Goal: Information Seeking & Learning: Learn about a topic

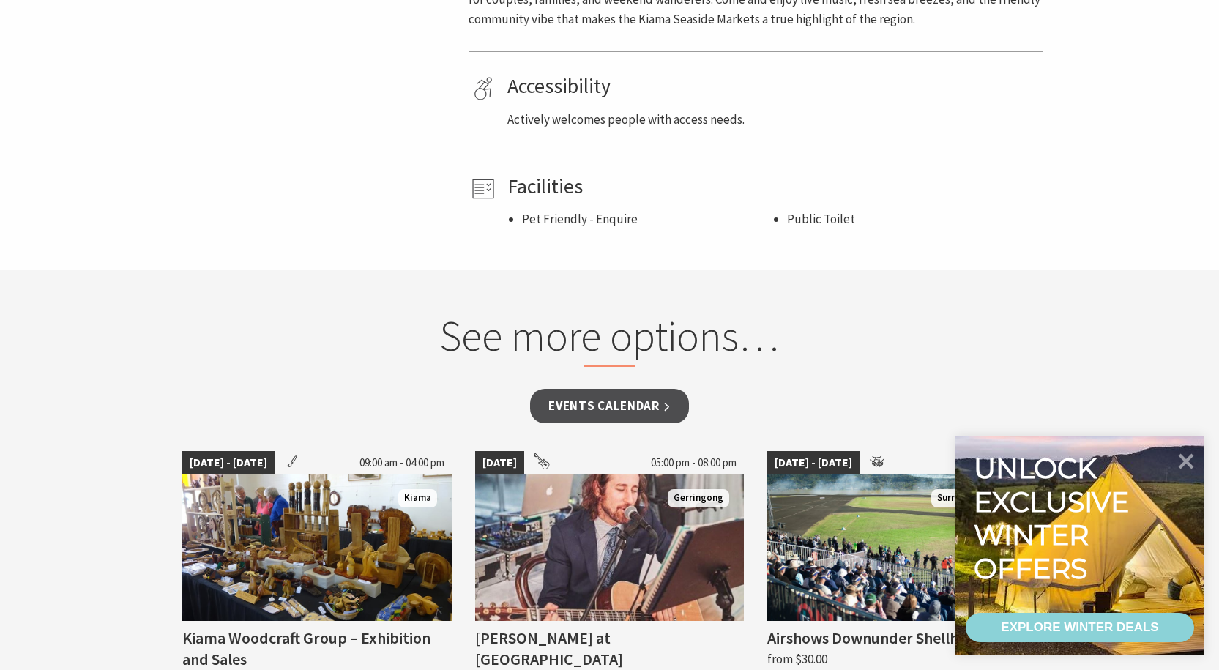
scroll to position [952, 0]
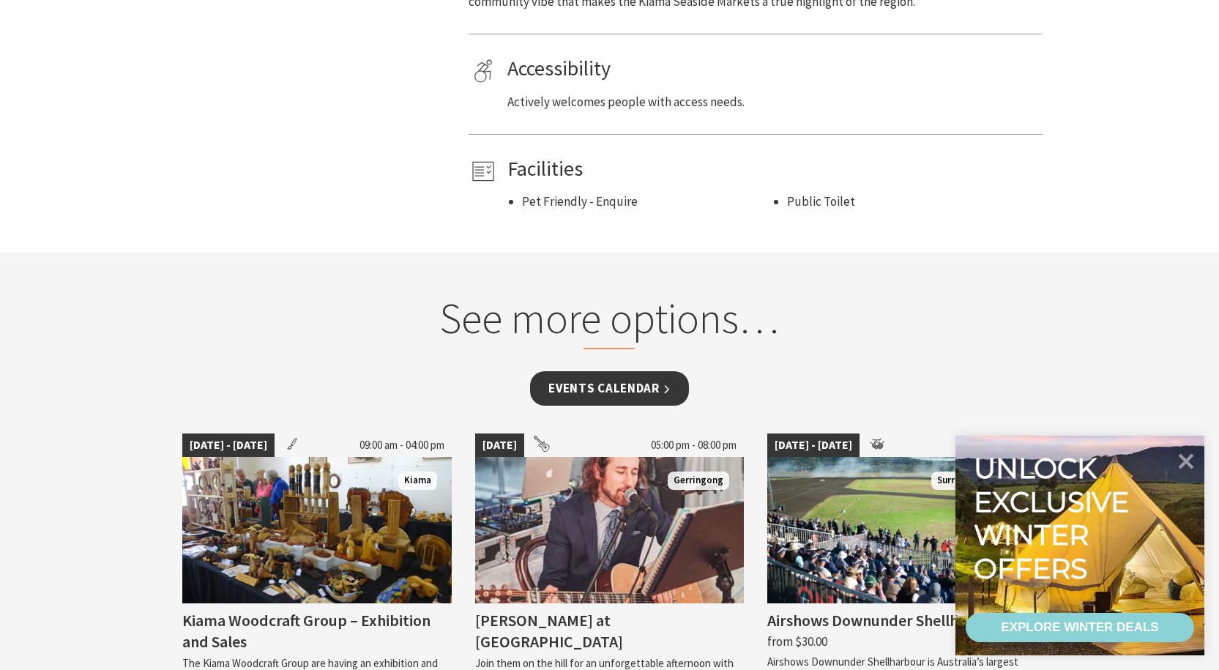
click at [583, 389] on link "Events Calendar" at bounding box center [609, 388] width 159 height 34
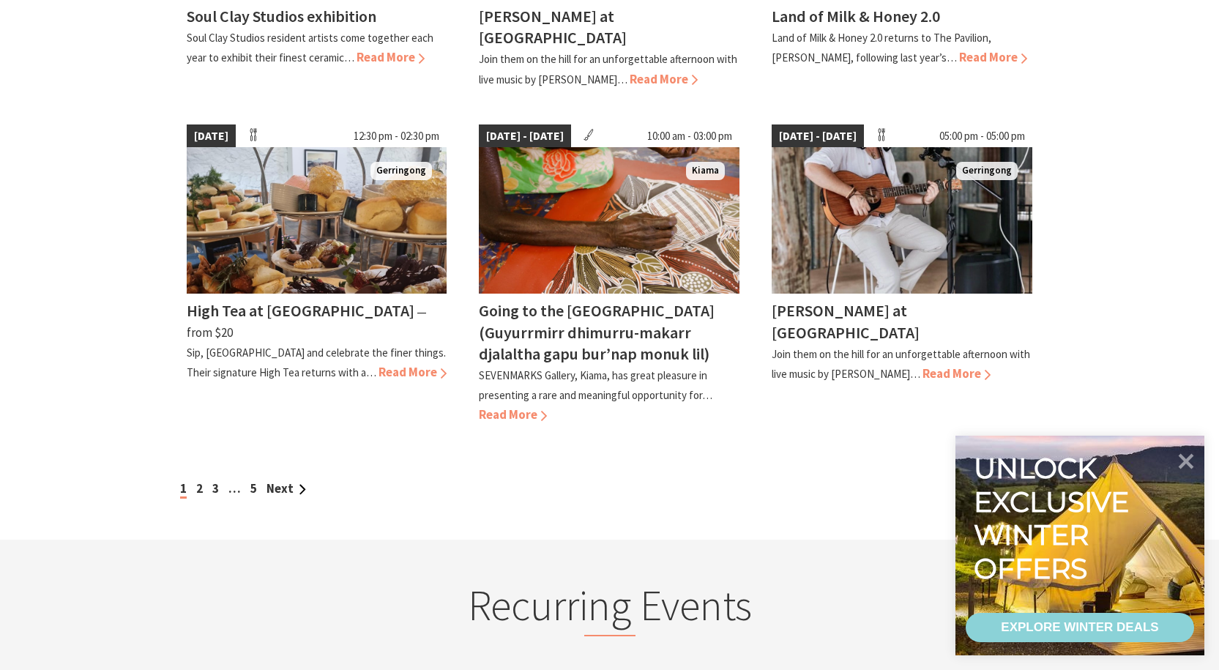
scroll to position [1244, 0]
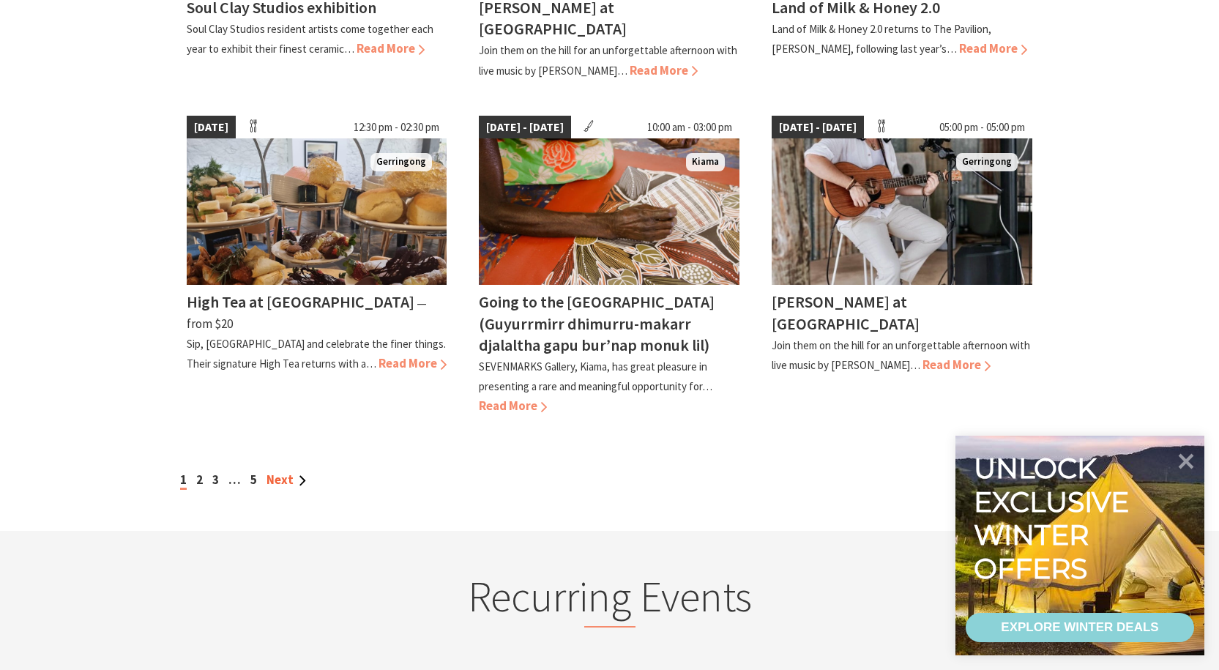
click at [302, 471] on link "Next" at bounding box center [286, 479] width 40 height 16
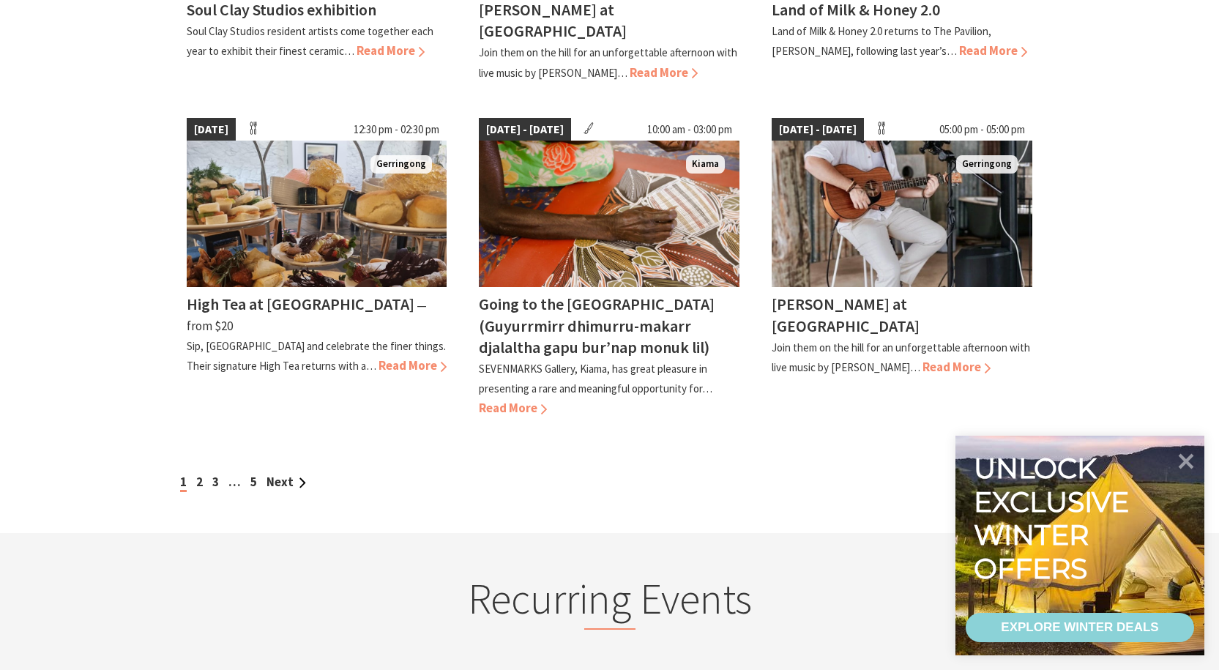
scroll to position [1244, 0]
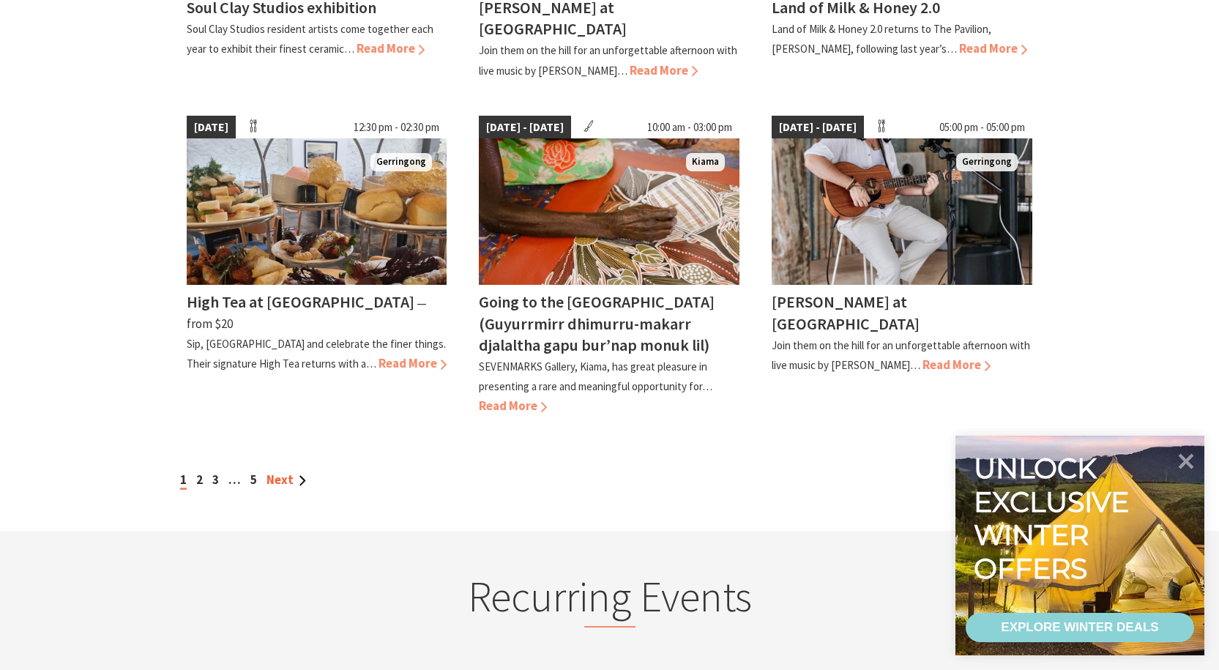
click at [305, 471] on link "Next" at bounding box center [286, 479] width 40 height 16
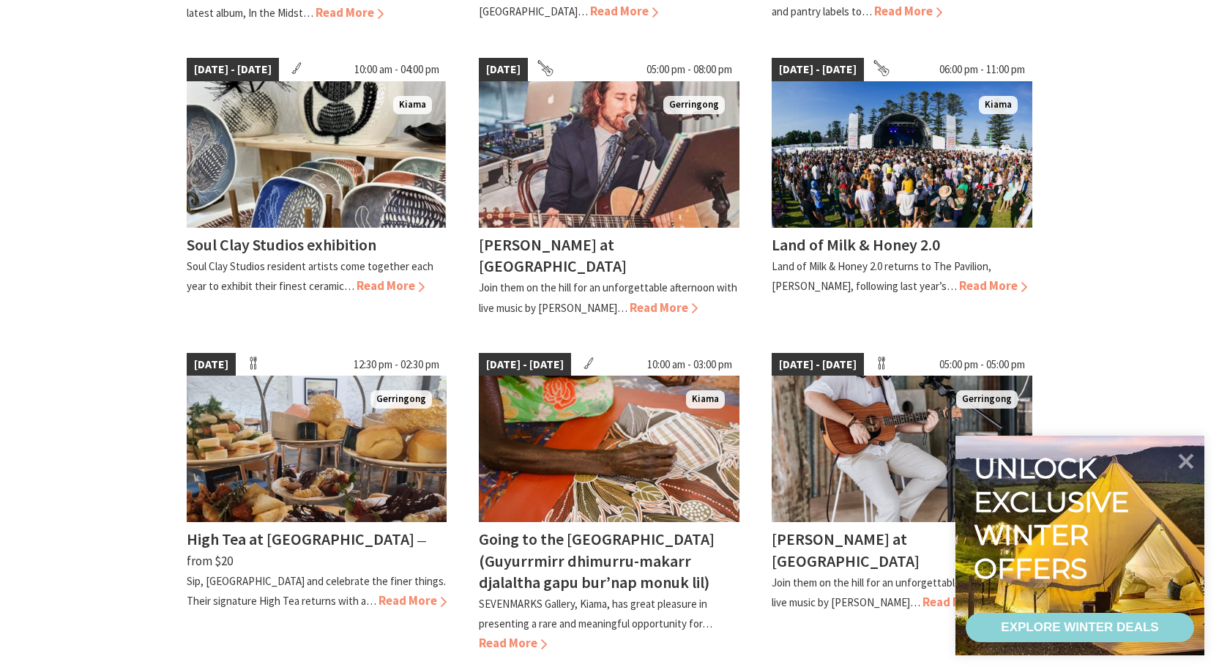
scroll to position [1098, 0]
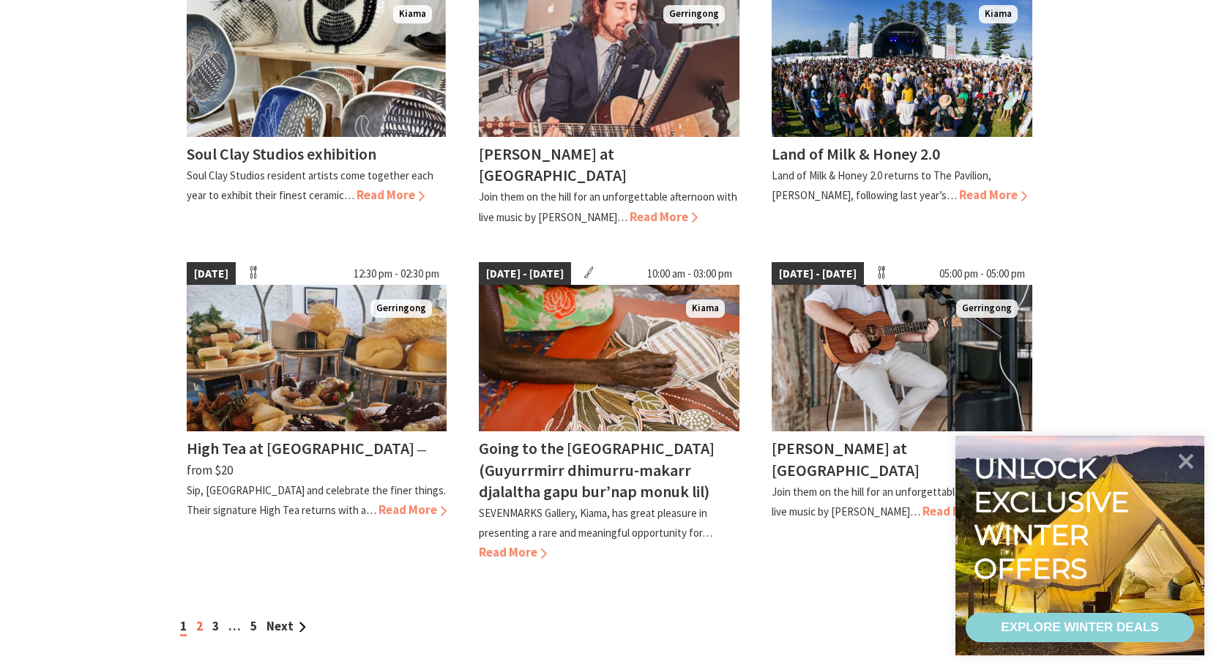
click at [199, 618] on link "2" at bounding box center [199, 626] width 7 height 16
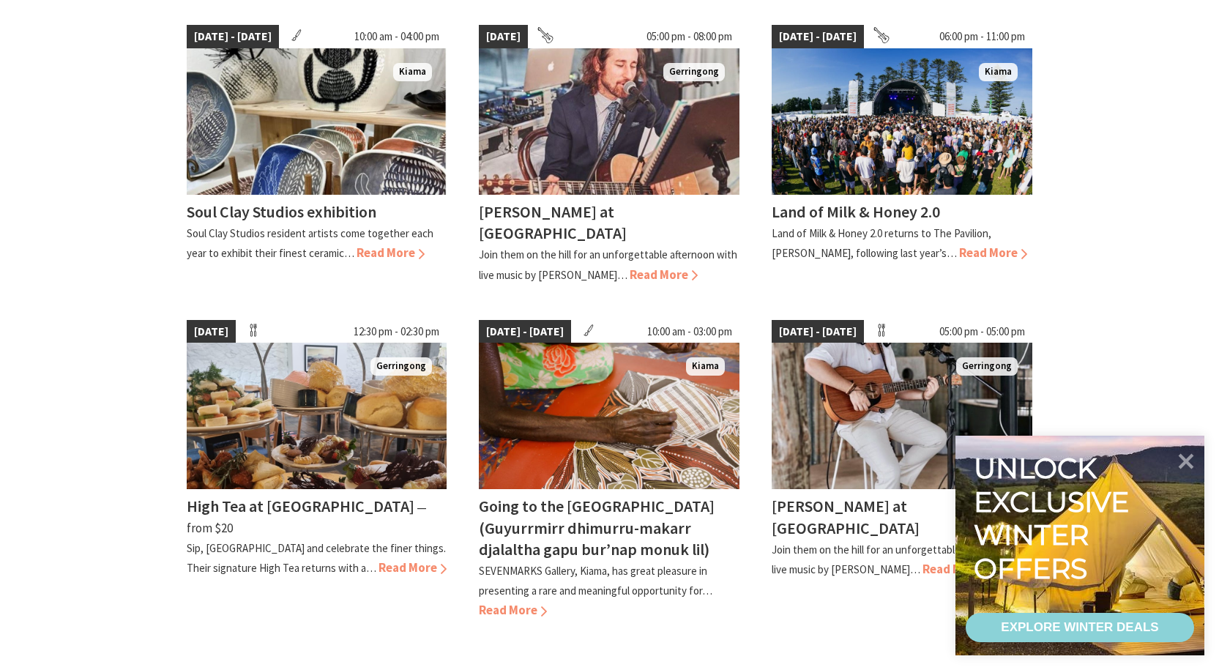
scroll to position [1098, 0]
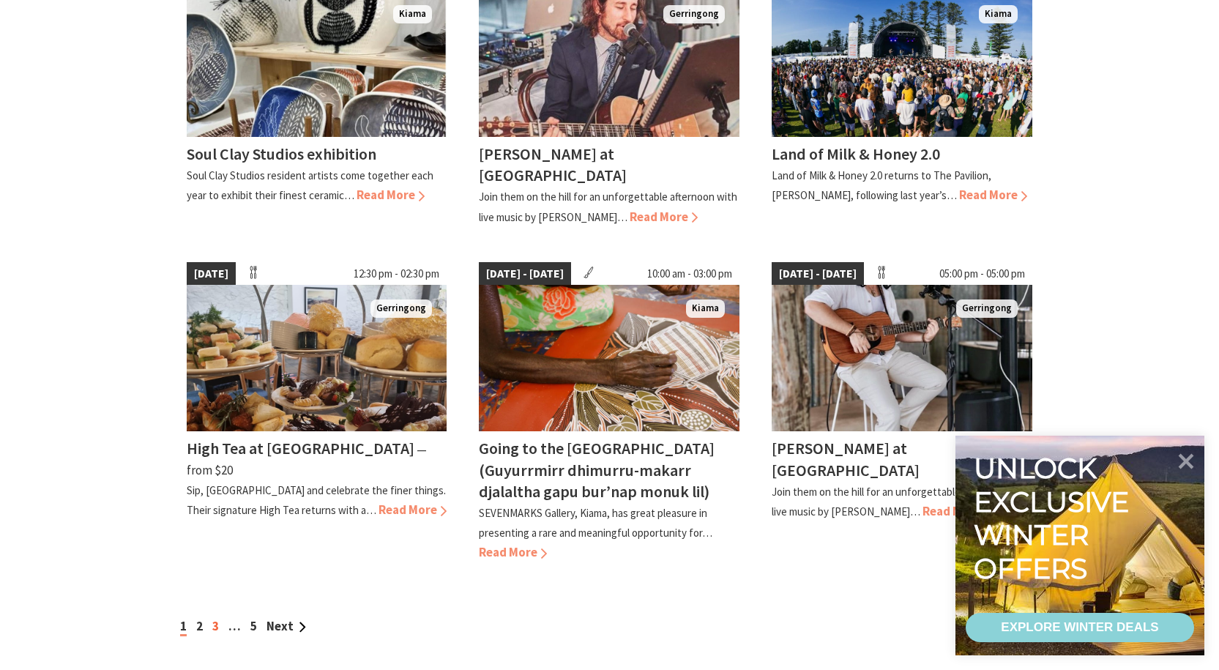
click at [217, 618] on link "3" at bounding box center [215, 626] width 7 height 16
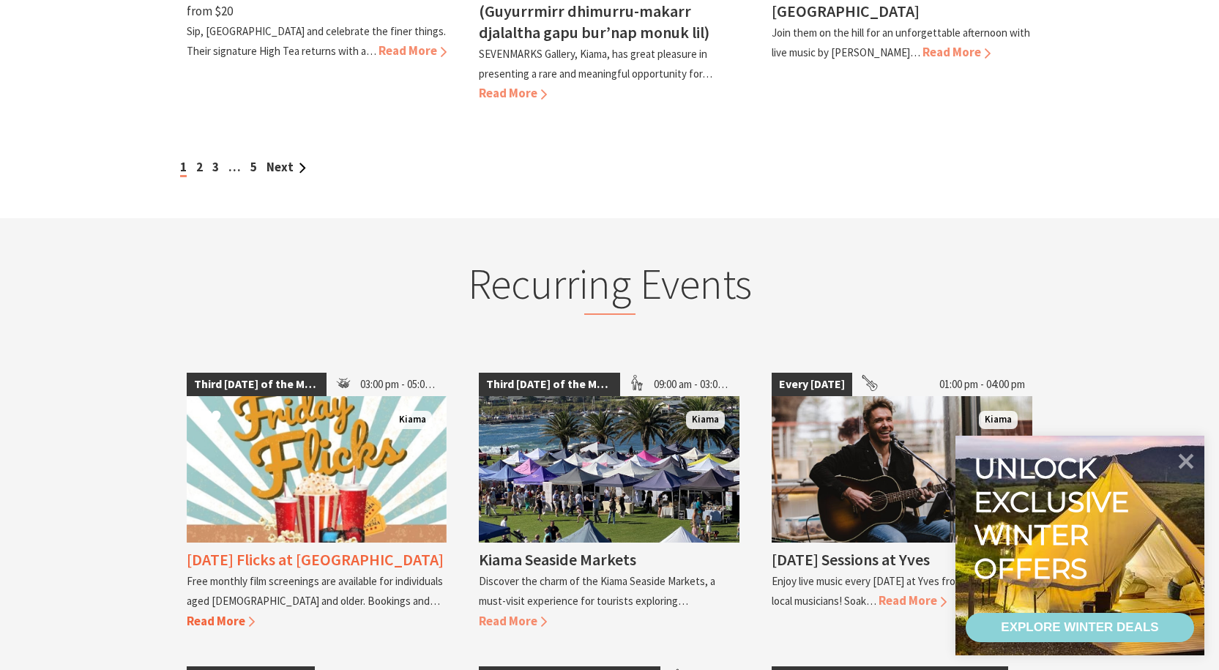
scroll to position [1610, 0]
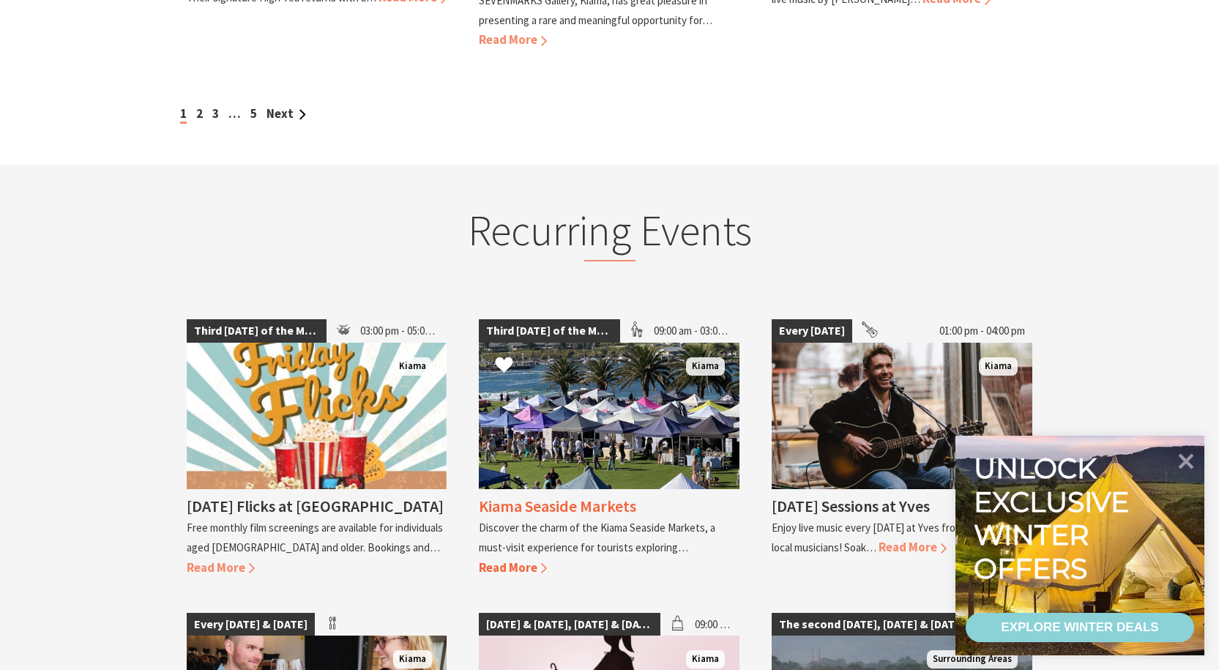
click at [567, 496] on h4 "Kiama Seaside Markets" at bounding box center [557, 506] width 157 height 20
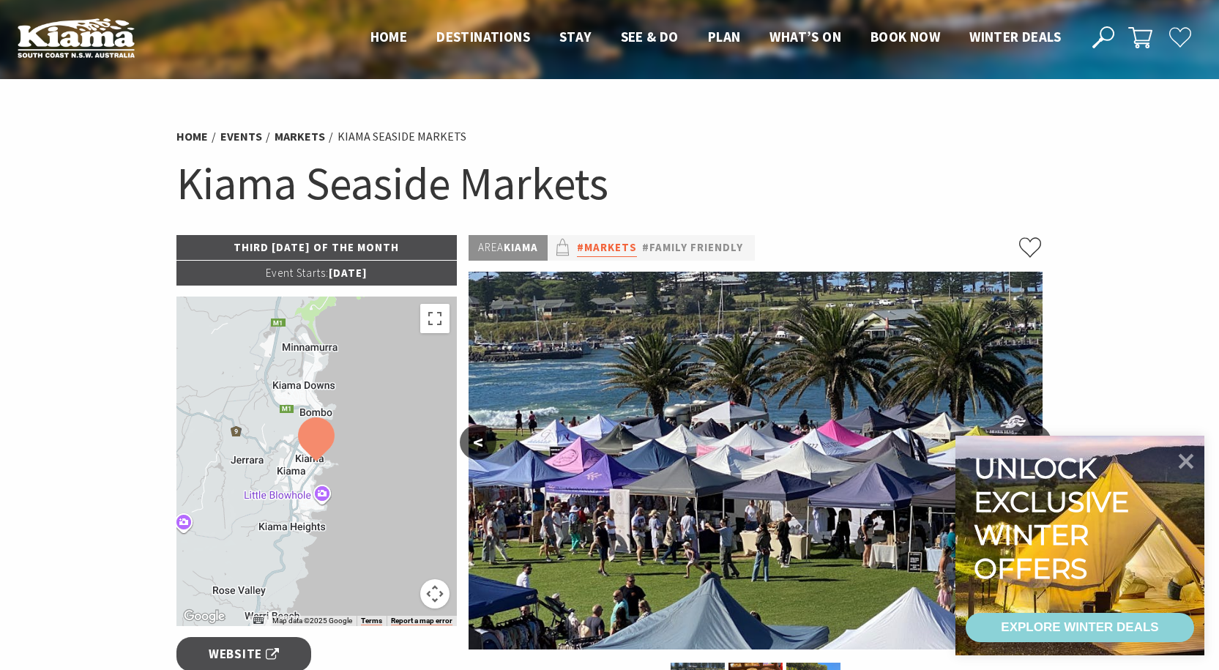
click at [622, 248] on link "#Markets" at bounding box center [607, 248] width 60 height 18
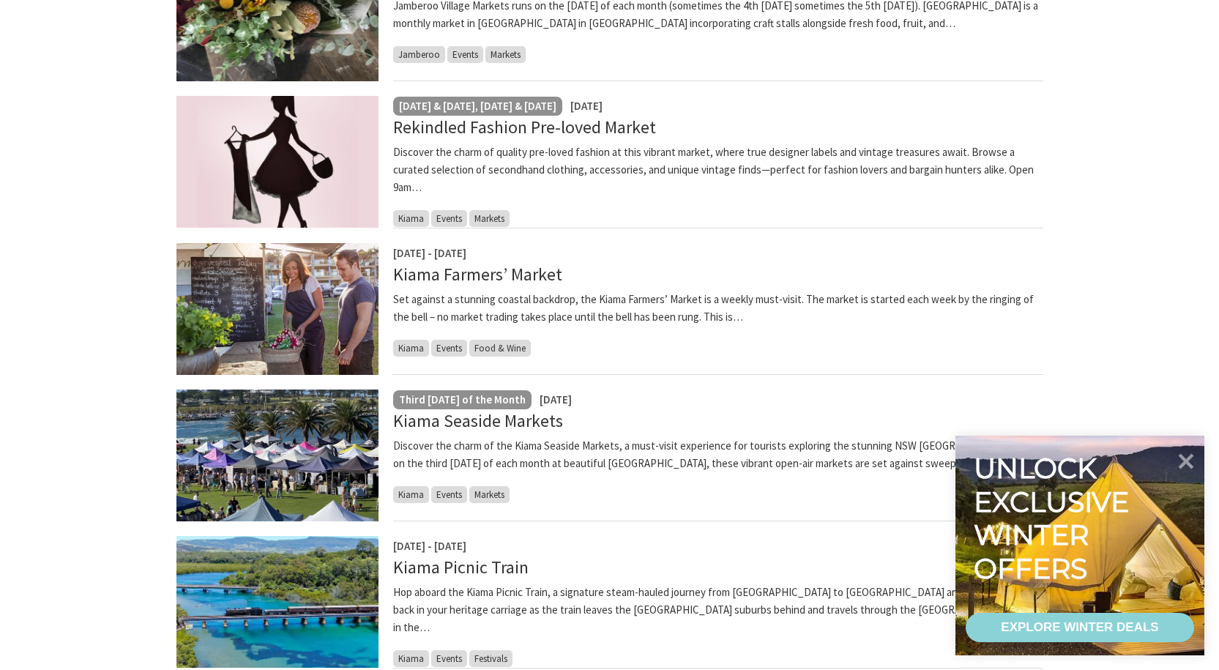
scroll to position [512, 0]
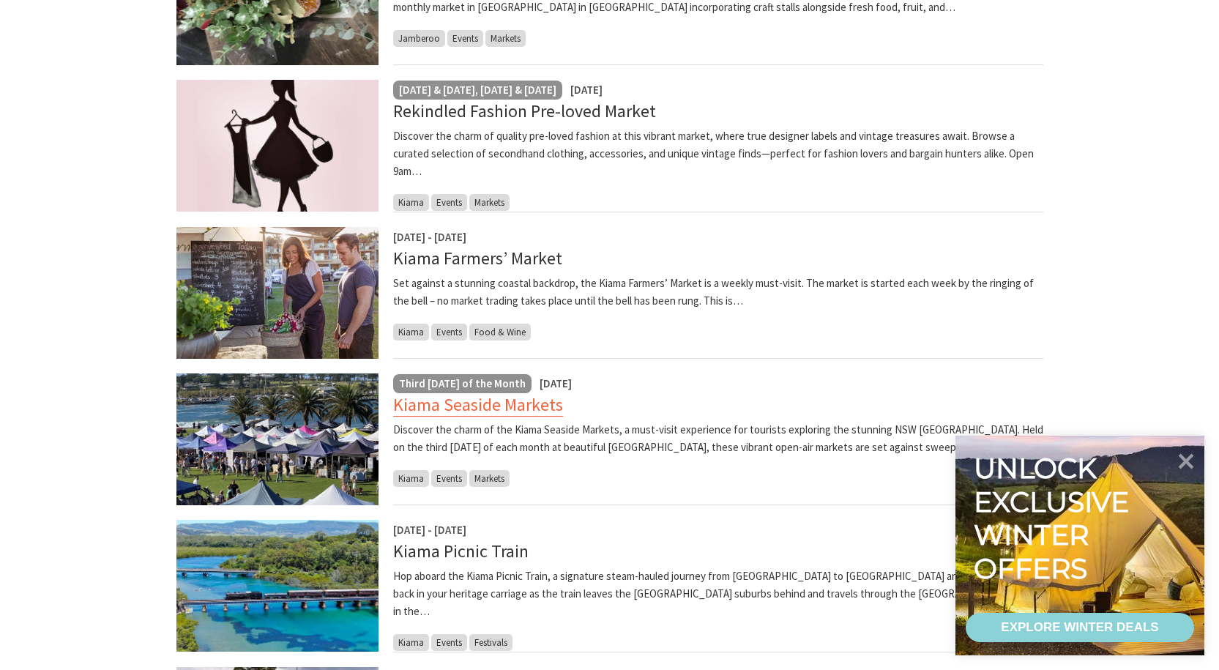
click at [504, 406] on link "Kiama Seaside Markets" at bounding box center [478, 404] width 170 height 23
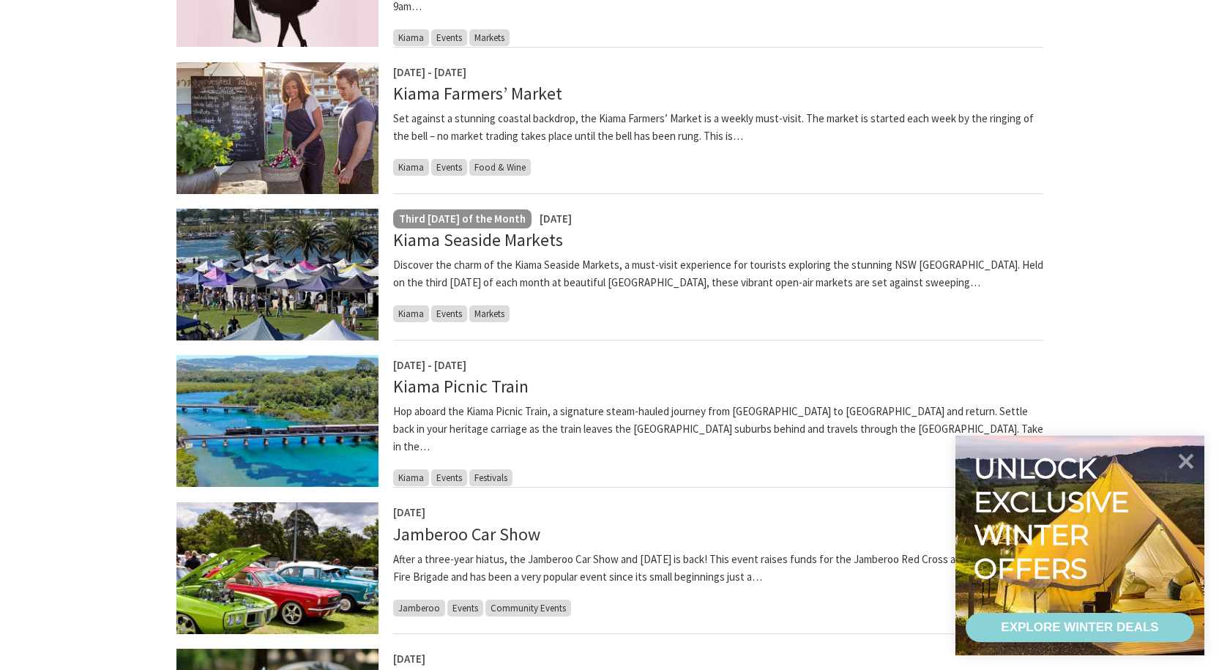
scroll to position [732, 0]
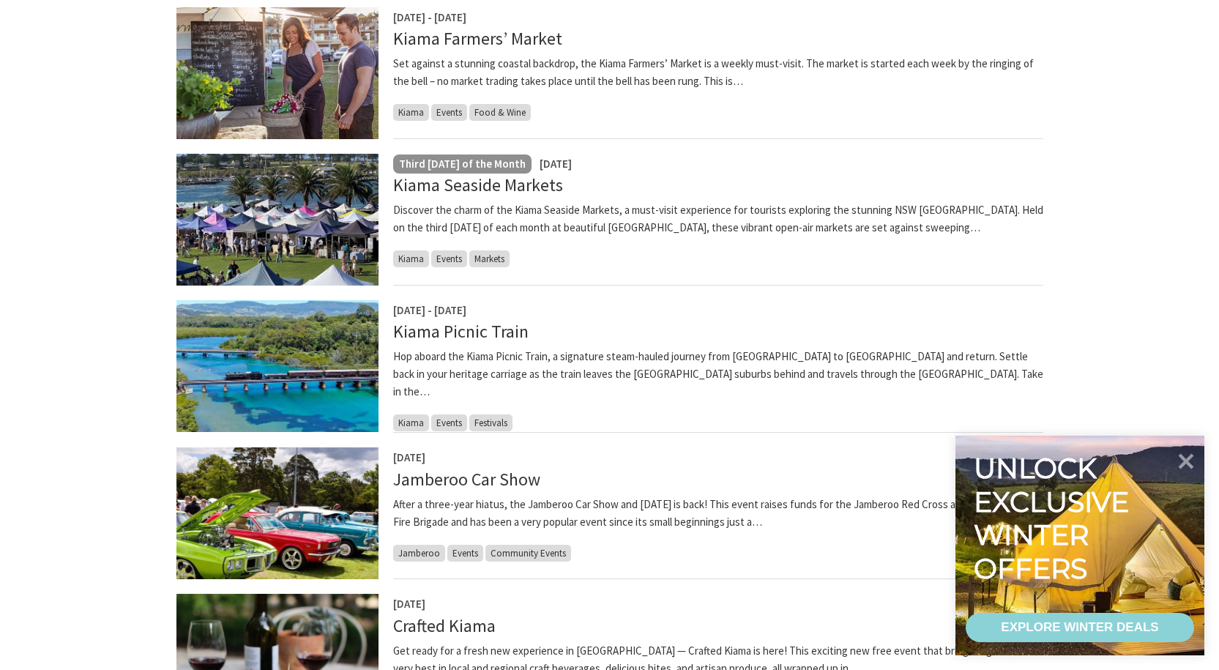
click at [494, 261] on span "Markets" at bounding box center [489, 258] width 40 height 17
click at [408, 262] on span "Kiama" at bounding box center [411, 258] width 36 height 17
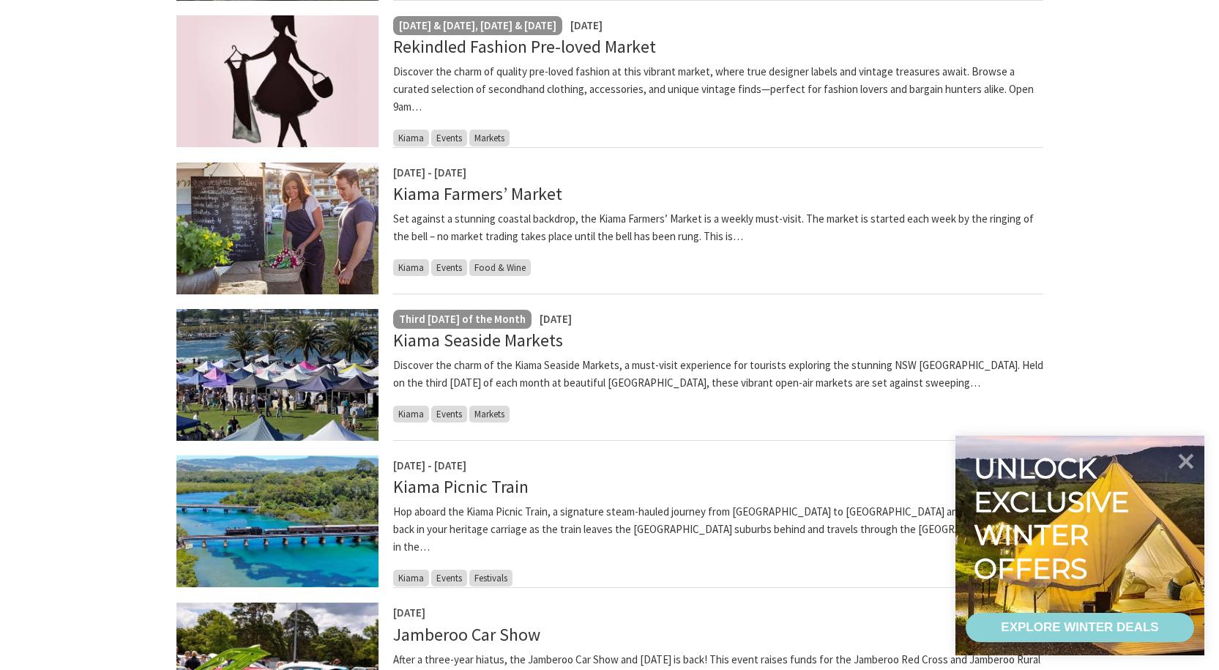
scroll to position [586, 0]
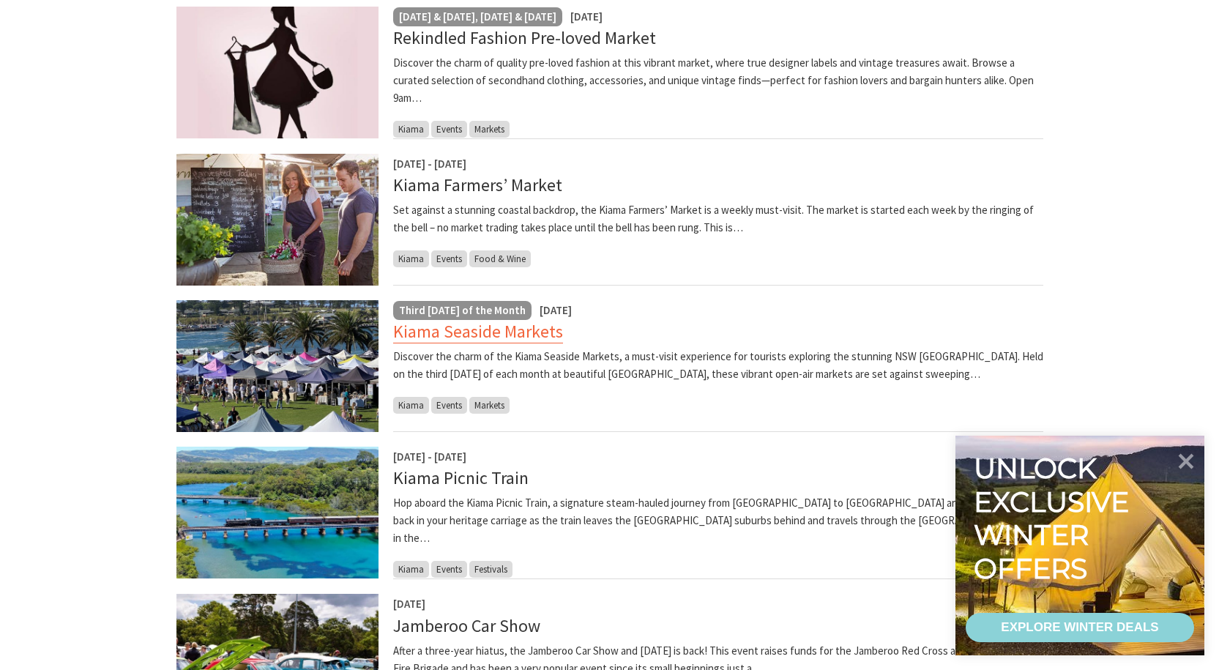
click at [452, 332] on link "Kiama Seaside Markets" at bounding box center [478, 331] width 170 height 23
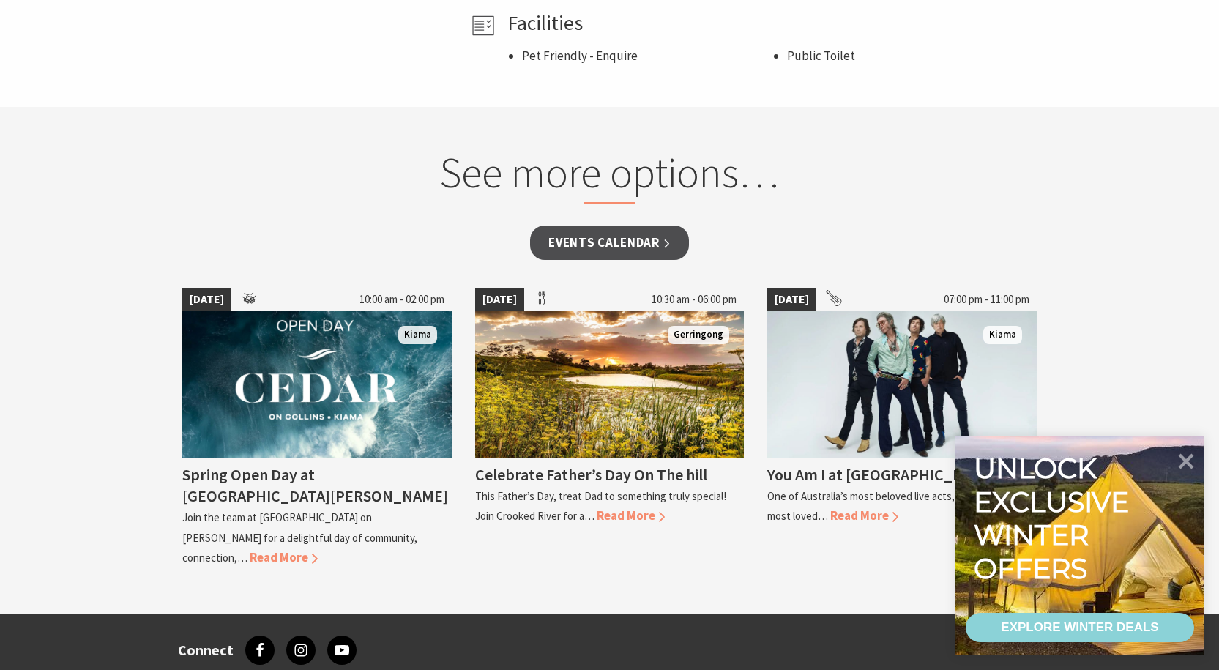
scroll to position [1098, 0]
